Goal: Check status: Check status

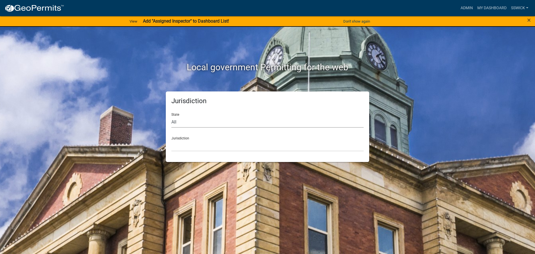
click at [196, 121] on select "All [US_STATE] [US_STATE] [US_STATE] [US_STATE] [US_STATE] [US_STATE] [US_STATE…" at bounding box center [267, 121] width 192 height 11
select select "[US_STATE]"
click at [171, 116] on select "All [US_STATE] [US_STATE] [US_STATE] [US_STATE] [US_STATE] [US_STATE] [US_STATE…" at bounding box center [267, 121] width 192 height 11
click at [185, 146] on select "City of [GEOGRAPHIC_DATA], [US_STATE] City of [GEOGRAPHIC_DATA], [US_STATE] Cit…" at bounding box center [267, 145] width 192 height 11
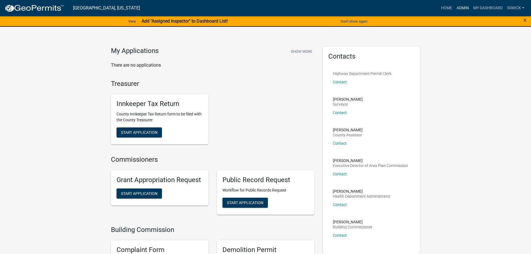
click at [462, 9] on link "Admin" at bounding box center [462, 8] width 17 height 11
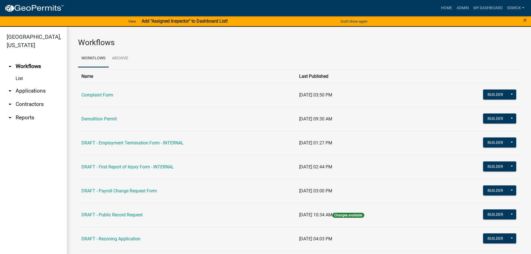
click at [11, 91] on icon "arrow_drop_down" at bounding box center [10, 91] width 7 height 7
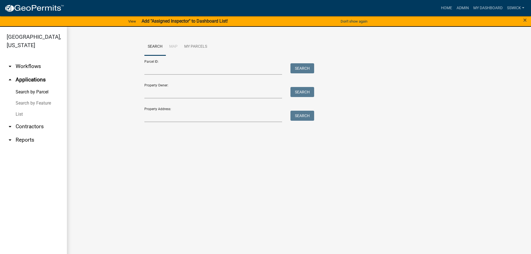
click at [21, 115] on link "List" at bounding box center [33, 114] width 67 height 11
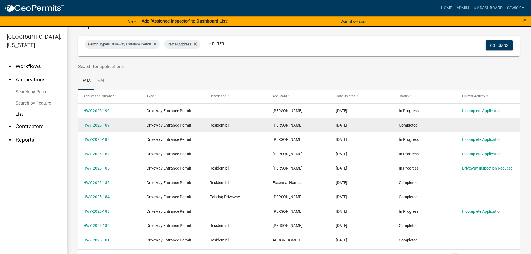
scroll to position [28, 0]
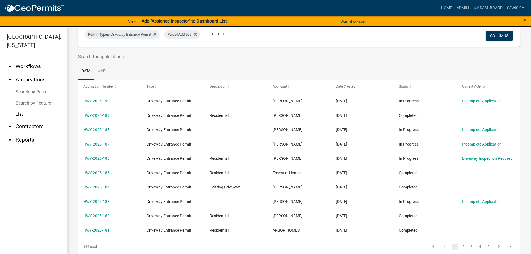
click at [35, 93] on link "Search by Parcel" at bounding box center [33, 91] width 67 height 11
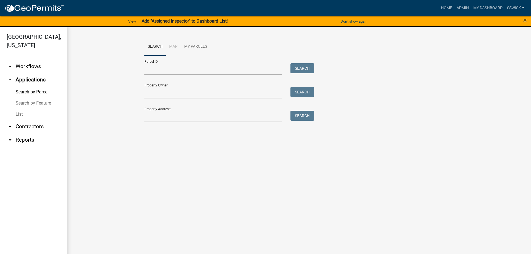
click at [20, 116] on link "List" at bounding box center [33, 114] width 67 height 11
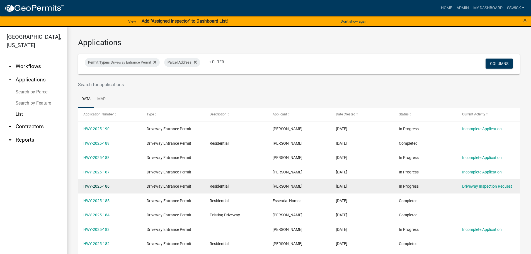
click at [103, 187] on link "HWY-2025-186" at bounding box center [96, 186] width 26 height 4
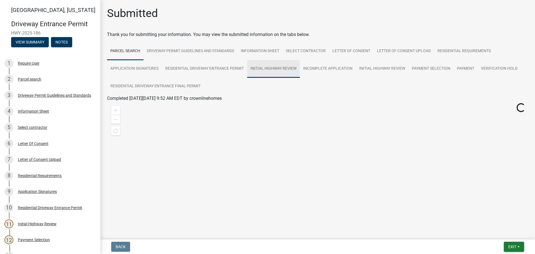
click at [275, 70] on link "Initial Highway Review" at bounding box center [273, 69] width 53 height 18
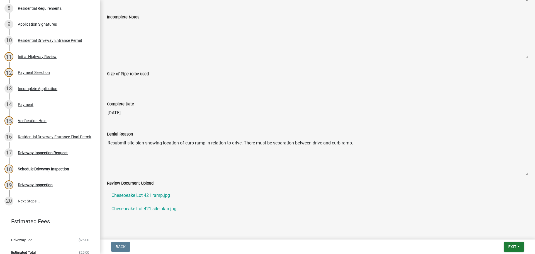
scroll to position [407, 0]
